Goal: Find specific page/section: Find specific page/section

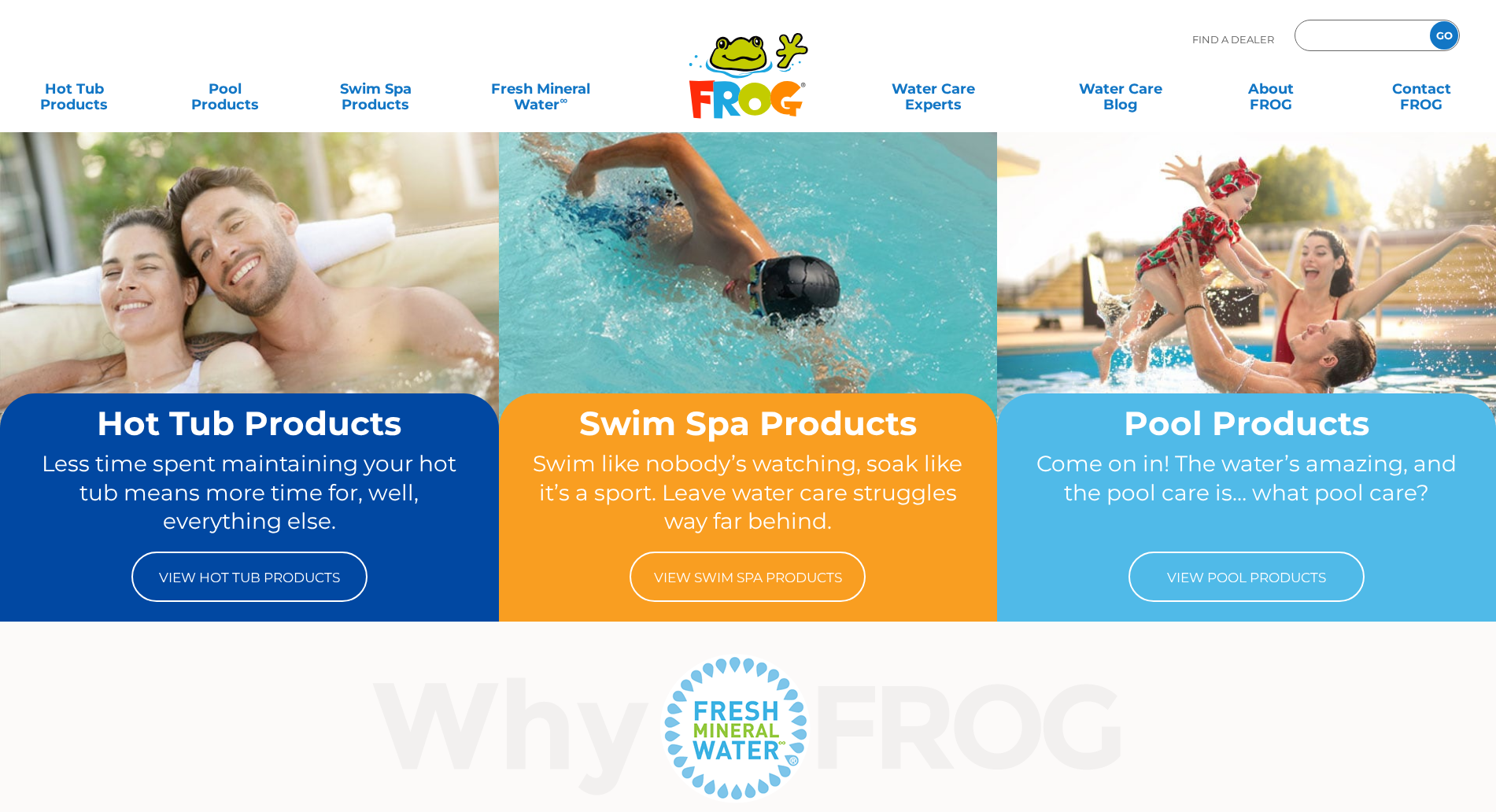
click at [1354, 34] on input "Zip Code Form" at bounding box center [1361, 36] width 107 height 23
type input "94550"
click at [1441, 37] on input "GO" at bounding box center [1444, 36] width 29 height 29
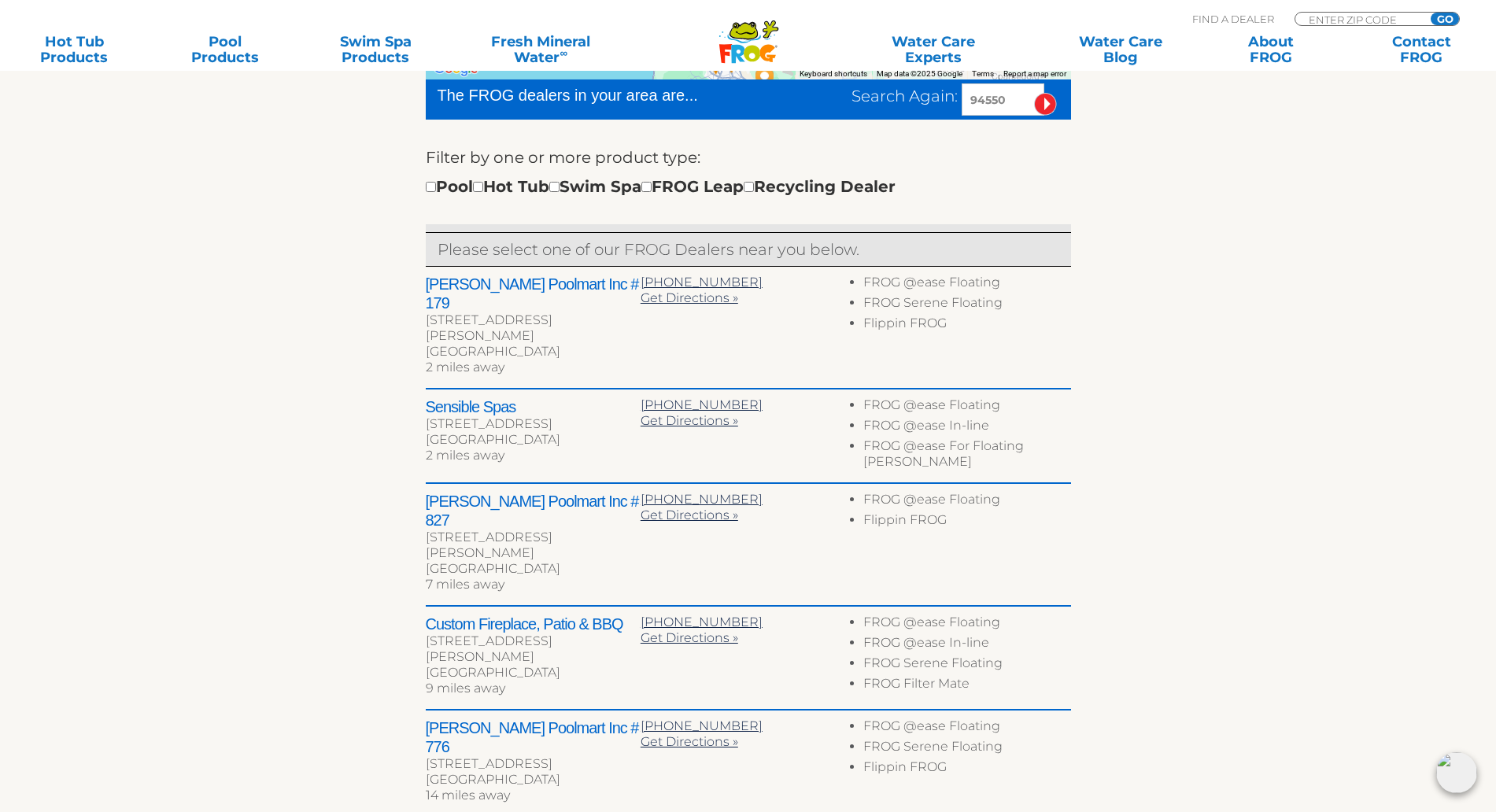
scroll to position [491, 0]
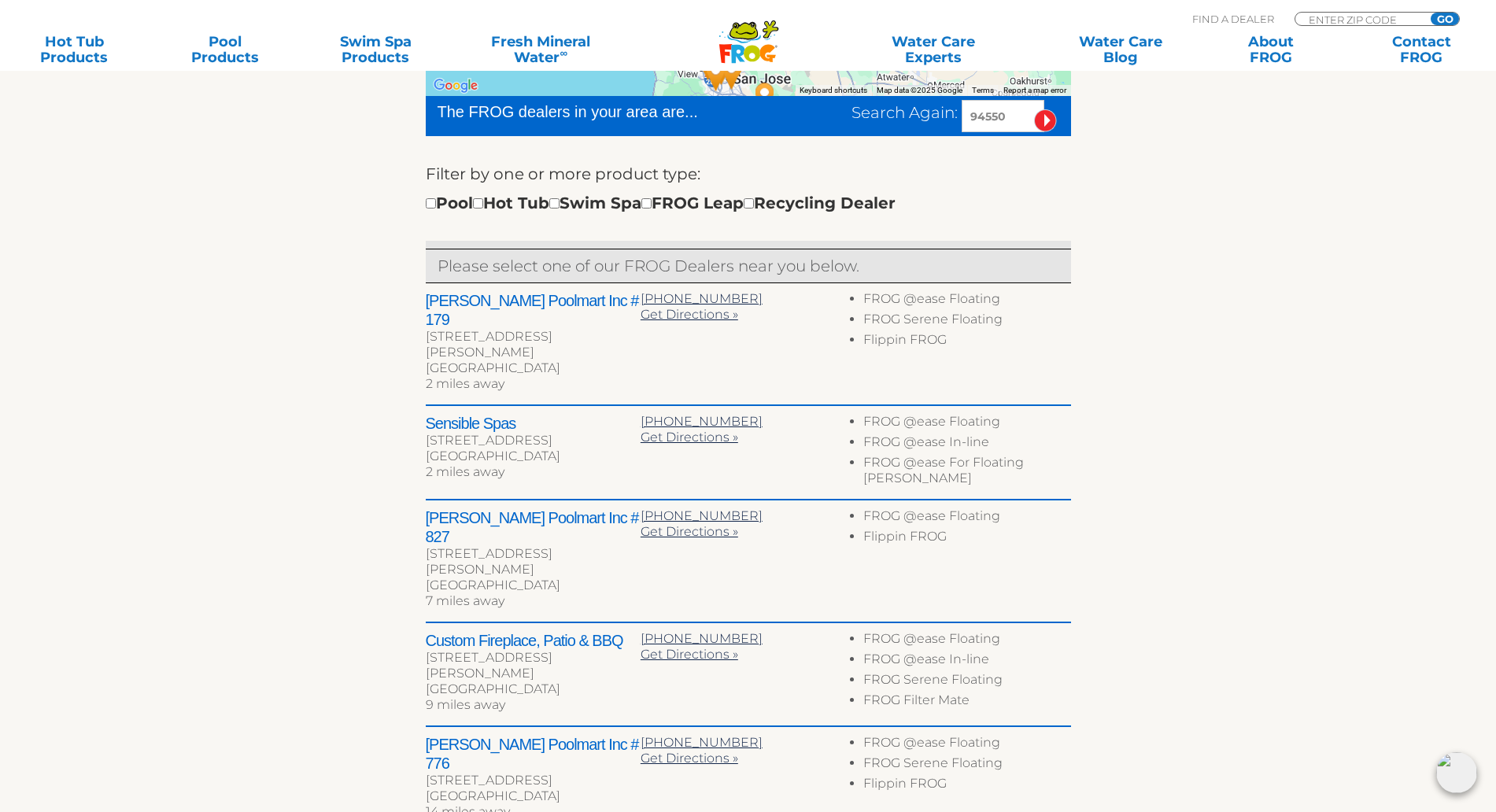
click at [1306, 474] on section "Find your local FROG ® dealer ← Move left → Move right ↑ Move up ↓ Move down + …" at bounding box center [748, 387] width 1496 height 1070
click at [1307, 474] on section "Find your local FROG ® dealer ← Move left → Move right ↑ Move up ↓ Move down + …" at bounding box center [748, 387] width 1496 height 1070
click at [1304, 365] on section "Find your local FROG ® dealer ← Move left → Move right ↑ Move up ↓ Move down + …" at bounding box center [748, 387] width 1496 height 1070
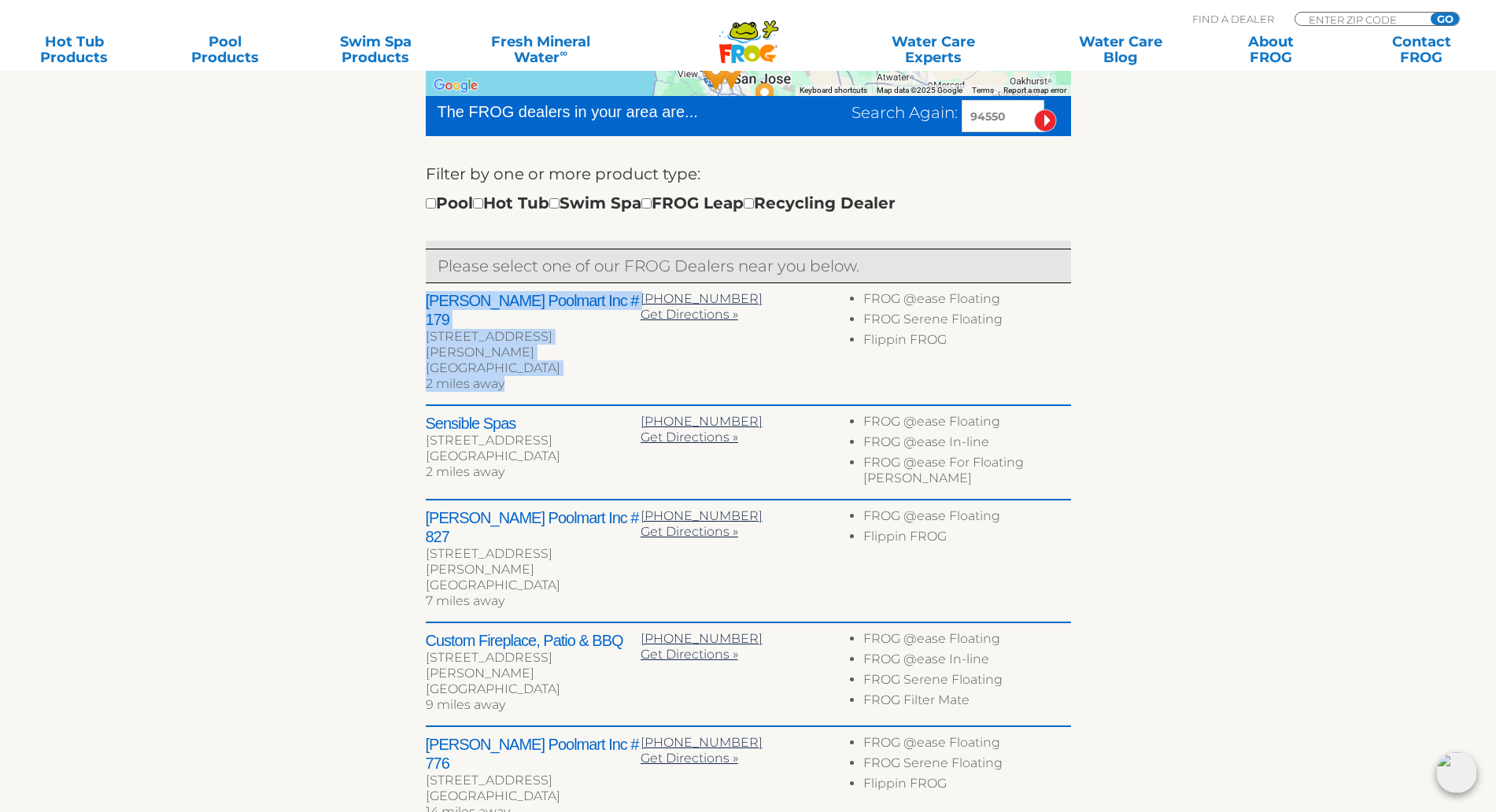
drag, startPoint x: 540, startPoint y: 352, endPoint x: 425, endPoint y: 299, distance: 126.6
click at [425, 299] on div "[PERSON_NAME] Poolmart Inc # 179 [STREET_ADDRESS][PERSON_NAME] 2 miles away" at bounding box center [533, 344] width 215 height 106
copy div "[PERSON_NAME] Poolmart Inc # 179 [STREET_ADDRESS][PERSON_NAME] 2 miles away"
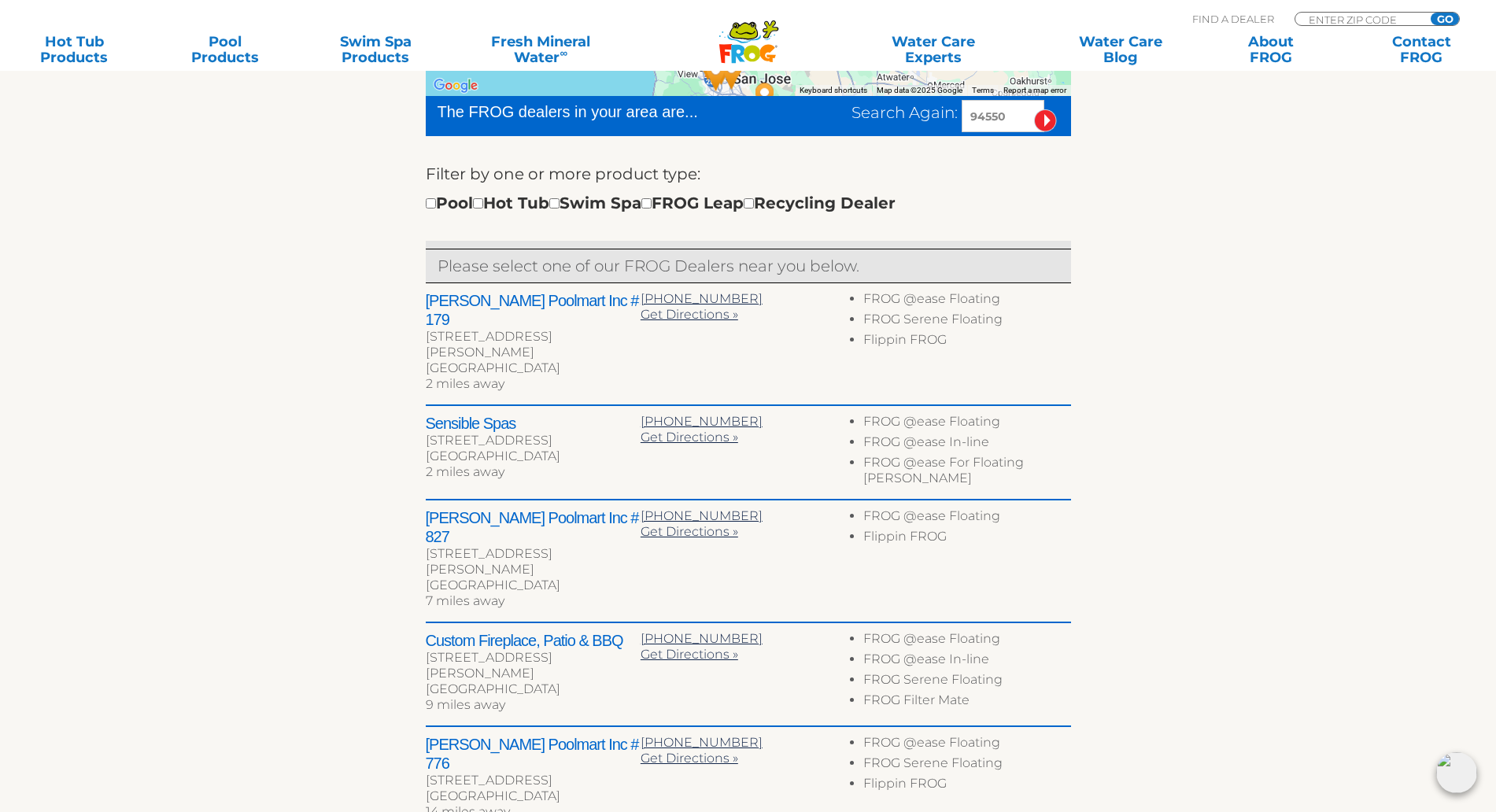
click at [1352, 382] on section "Find your local FROG ® dealer ← Move left → Move right ↑ Move up ↓ Move down + …" at bounding box center [748, 387] width 1496 height 1070
click at [992, 120] on input "94550" at bounding box center [1003, 116] width 83 height 33
click at [1223, 229] on div "← Move left → Move right ↑ Move up ↓ Move down + Zoom in - Zoom out Home Jump l…" at bounding box center [748, 420] width 968 height 1003
